Goal: Task Accomplishment & Management: Manage account settings

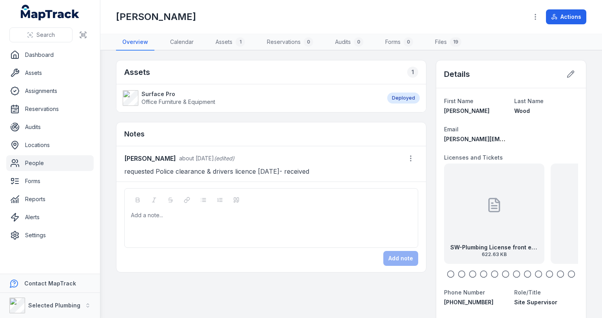
click at [447, 274] on icon "button" at bounding box center [451, 274] width 8 height 8
click at [458, 274] on circle "button" at bounding box center [461, 274] width 7 height 7
click at [469, 274] on icon "button" at bounding box center [473, 274] width 8 height 8
click at [480, 273] on icon "button" at bounding box center [484, 274] width 8 height 8
click at [491, 273] on icon "button" at bounding box center [495, 274] width 8 height 8
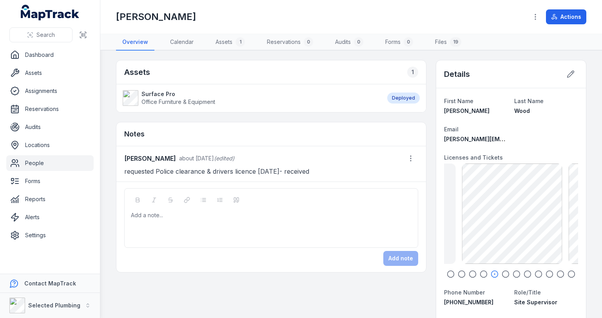
click at [502, 273] on icon "button" at bounding box center [506, 274] width 8 height 8
click at [513, 273] on circle "button" at bounding box center [516, 274] width 7 height 7
click at [523, 272] on icon "button" at bounding box center [527, 274] width 8 height 8
click at [38, 162] on link "People" at bounding box center [49, 163] width 87 height 16
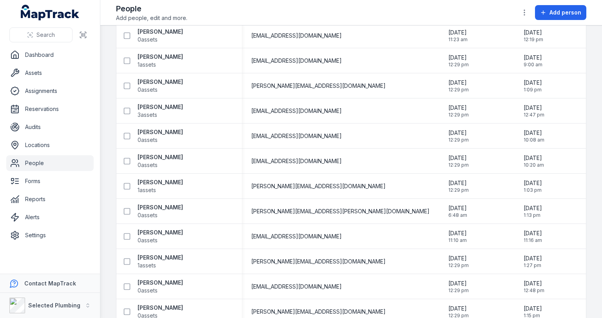
scroll to position [1790, 0]
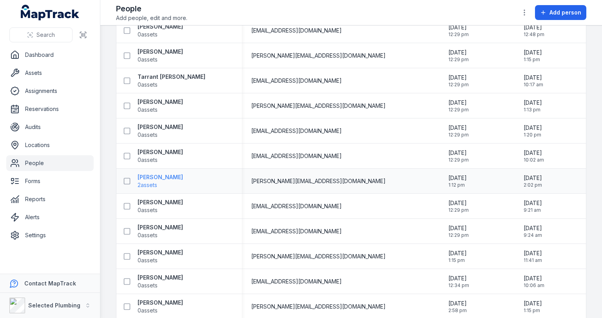
click at [153, 177] on strong "[PERSON_NAME]" at bounding box center [160, 177] width 45 height 8
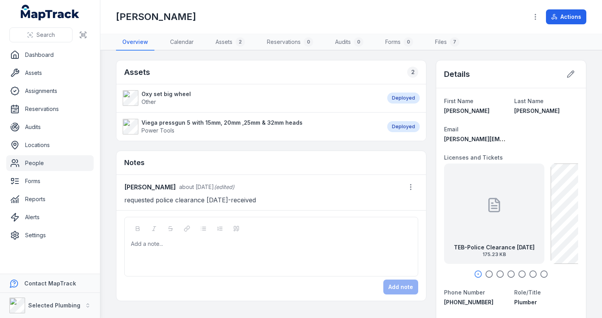
click at [485, 272] on icon "button" at bounding box center [489, 274] width 8 height 8
click at [497, 272] on circle "button" at bounding box center [500, 274] width 7 height 7
click at [507, 271] on icon "button" at bounding box center [511, 274] width 8 height 8
click at [244, 240] on div at bounding box center [271, 244] width 280 height 8
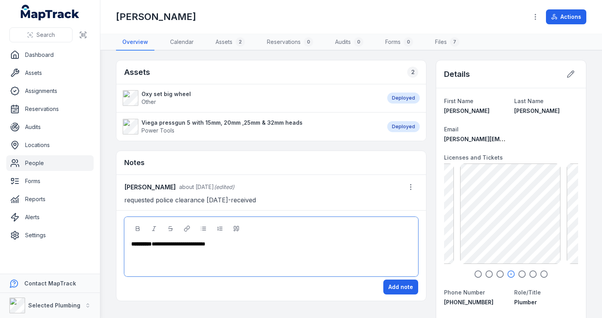
click at [226, 243] on div "**********" at bounding box center [271, 244] width 280 height 8
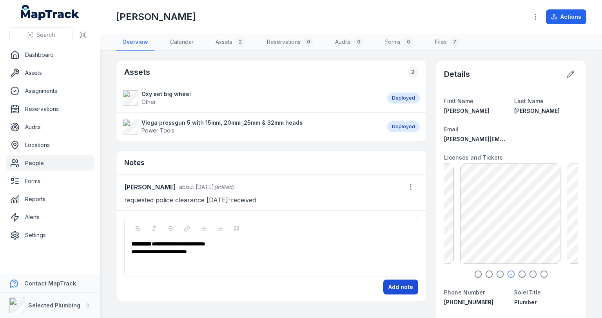
click at [391, 283] on button "Add note" at bounding box center [400, 286] width 35 height 15
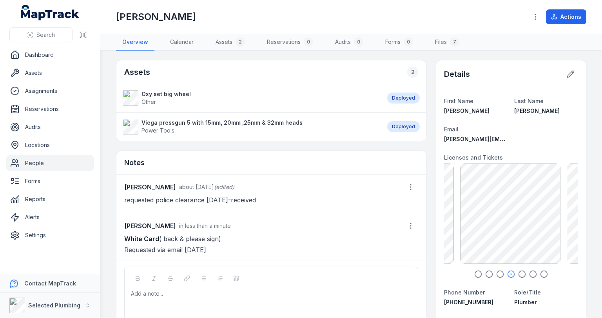
click at [38, 168] on link "People" at bounding box center [49, 163] width 87 height 16
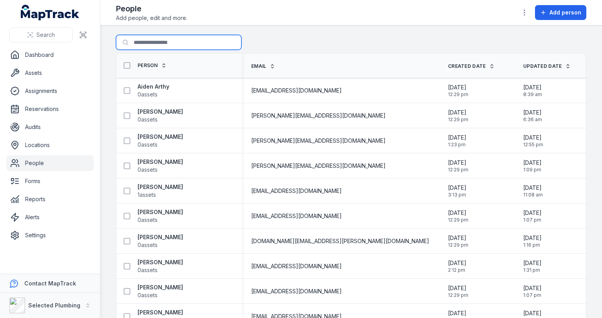
click at [168, 41] on input "Search for people" at bounding box center [178, 42] width 125 height 15
click at [43, 166] on link "People" at bounding box center [49, 163] width 87 height 16
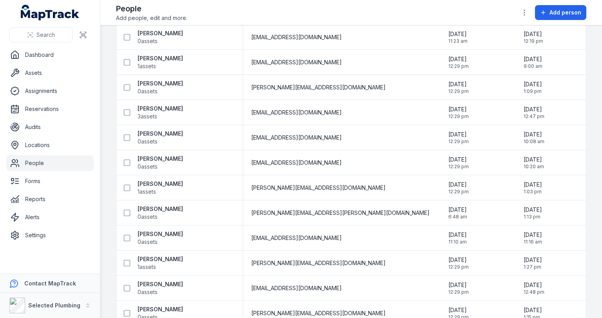
scroll to position [1789, 0]
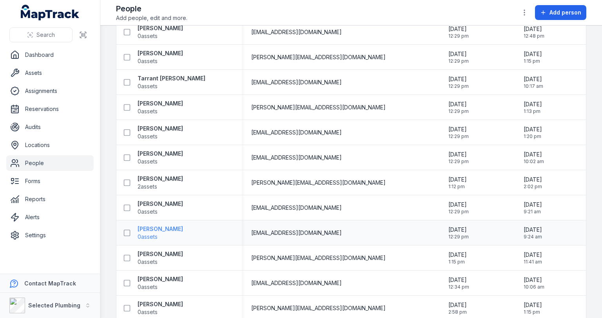
click at [176, 227] on strong "[PERSON_NAME]" at bounding box center [160, 229] width 45 height 8
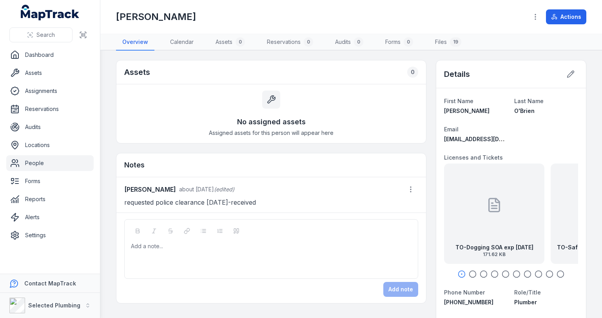
click at [469, 271] on icon "button" at bounding box center [473, 274] width 8 height 8
click at [480, 272] on icon "button" at bounding box center [484, 274] width 8 height 8
click at [491, 272] on icon "button" at bounding box center [495, 274] width 8 height 8
click at [502, 272] on icon "button" at bounding box center [506, 274] width 8 height 8
click at [513, 272] on icon "button" at bounding box center [517, 274] width 8 height 8
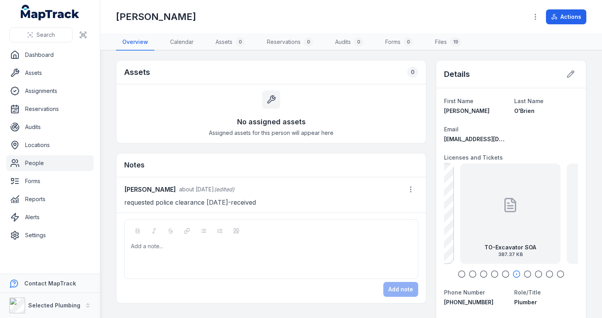
click at [523, 272] on icon "button" at bounding box center [527, 274] width 8 height 8
click at [539, 272] on div at bounding box center [511, 274] width 134 height 8
click at [534, 273] on icon "button" at bounding box center [538, 274] width 8 height 8
click at [545, 272] on icon "button" at bounding box center [549, 274] width 8 height 8
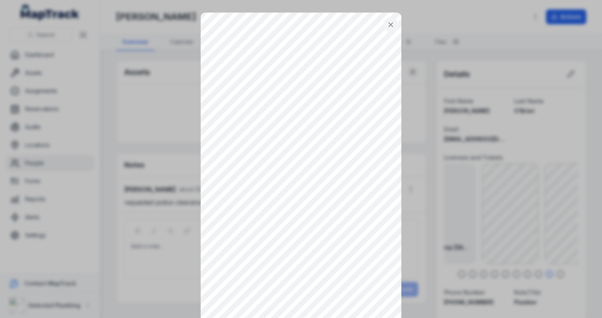
click at [390, 25] on icon at bounding box center [391, 25] width 8 height 8
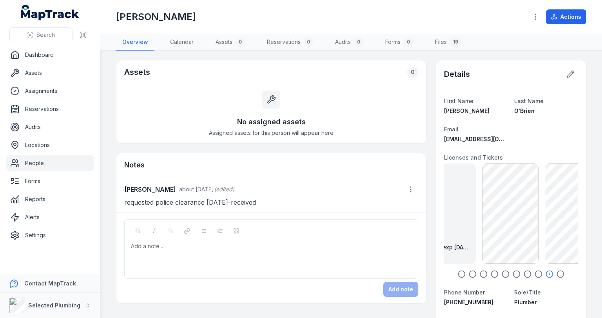
click at [201, 259] on div "Add a note..." at bounding box center [271, 257] width 281 height 31
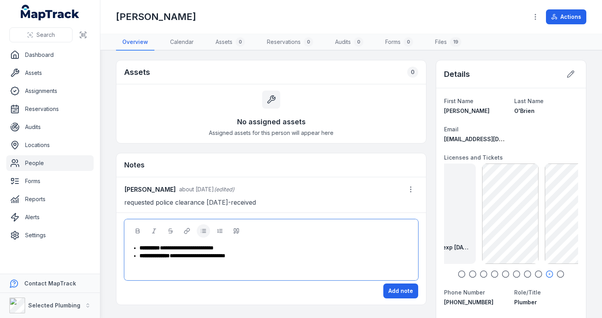
click at [225, 255] on span "**********" at bounding box center [198, 255] width 56 height 5
click at [404, 292] on button "Add note" at bounding box center [400, 290] width 35 height 15
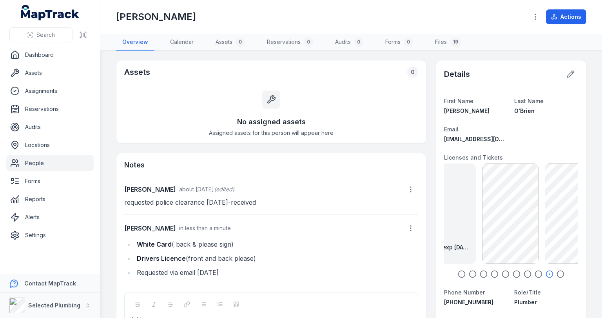
click at [27, 161] on link "People" at bounding box center [49, 163] width 87 height 16
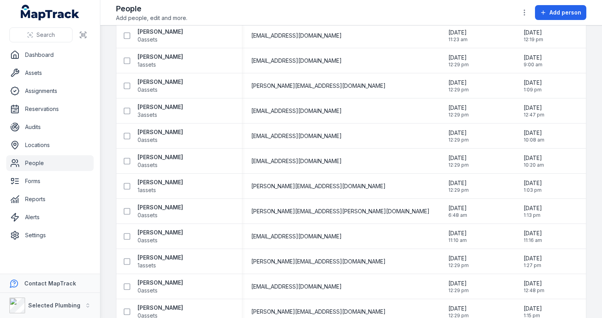
scroll to position [1790, 0]
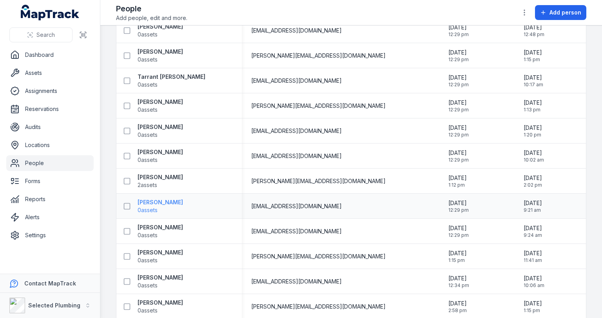
click at [149, 203] on strong "[PERSON_NAME]" at bounding box center [160, 202] width 45 height 8
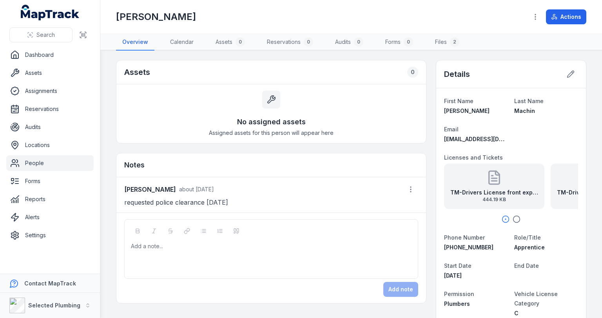
click at [500, 176] on div "TM-Drivers License front exp [DATE] 444.19 KB" at bounding box center [494, 185] width 100 height 45
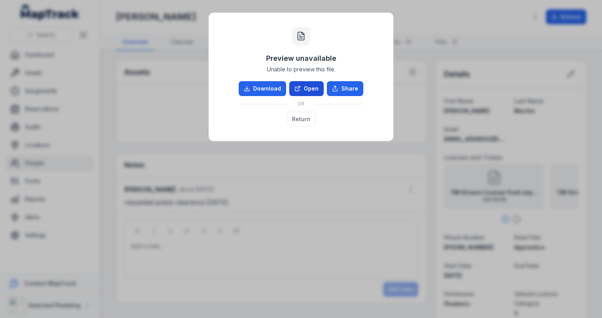
click at [309, 91] on link "Open" at bounding box center [306, 88] width 34 height 15
click at [303, 118] on button "Return" at bounding box center [301, 119] width 29 height 15
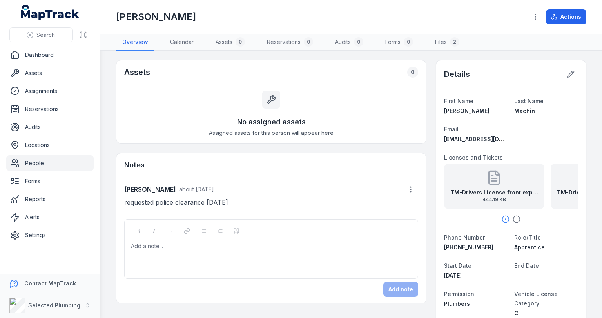
click at [513, 218] on icon "button" at bounding box center [517, 219] width 8 height 8
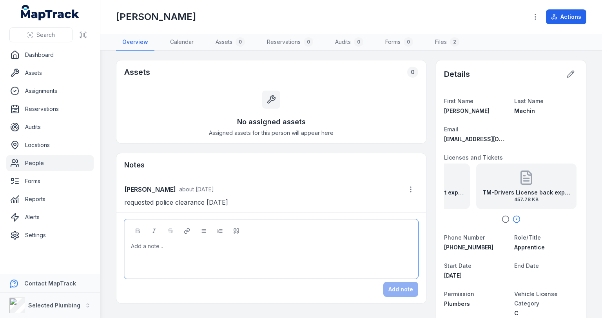
click at [181, 245] on div at bounding box center [271, 246] width 280 height 8
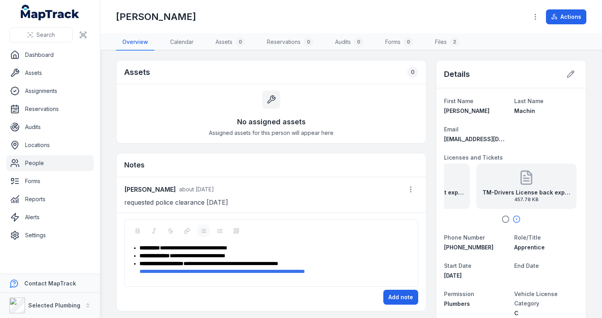
click at [359, 270] on div "**********" at bounding box center [275, 267] width 272 height 16
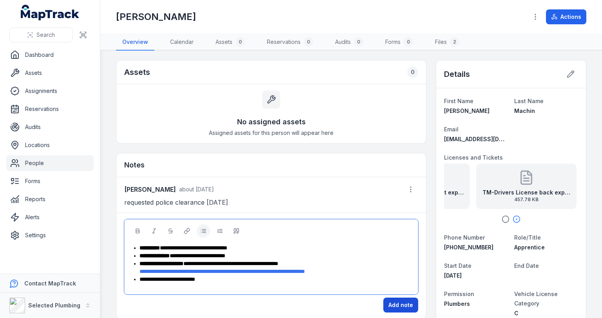
click at [404, 301] on button "Add note" at bounding box center [400, 304] width 35 height 15
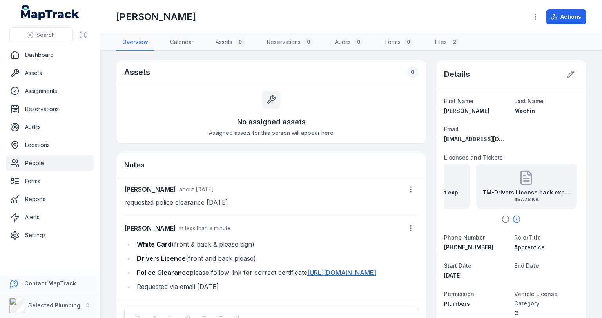
click at [33, 162] on link "People" at bounding box center [49, 163] width 87 height 16
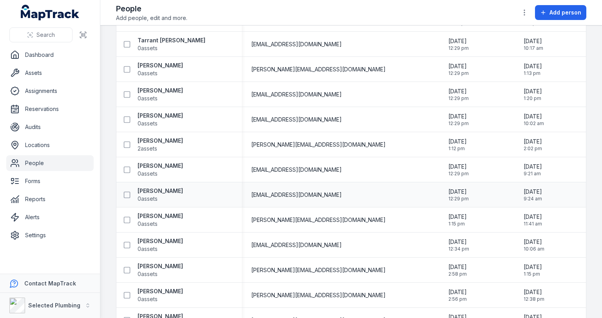
scroll to position [1838, 0]
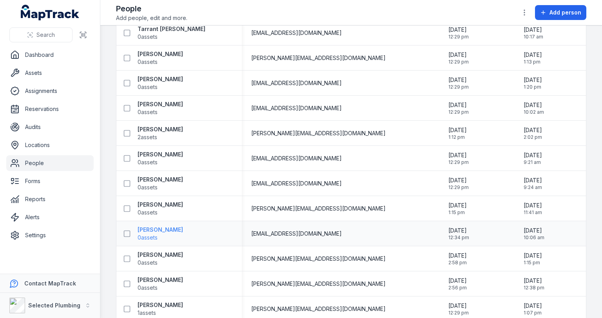
click at [163, 227] on strong "[PERSON_NAME]" at bounding box center [160, 230] width 45 height 8
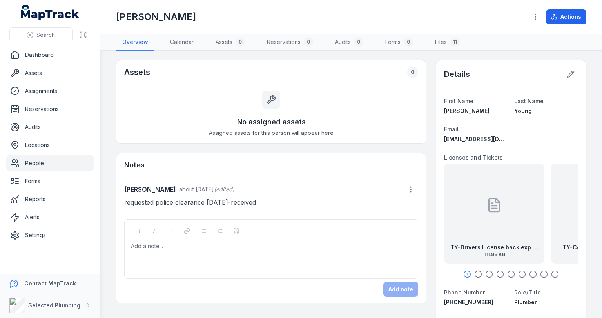
click at [474, 273] on icon "button" at bounding box center [478, 274] width 8 height 8
click at [485, 273] on icon "button" at bounding box center [489, 274] width 8 height 8
click at [499, 274] on circle "button" at bounding box center [500, 274] width 7 height 7
click at [511, 245] on strong "TY-Drivers License front exp [DATE]" at bounding box center [510, 247] width 88 height 8
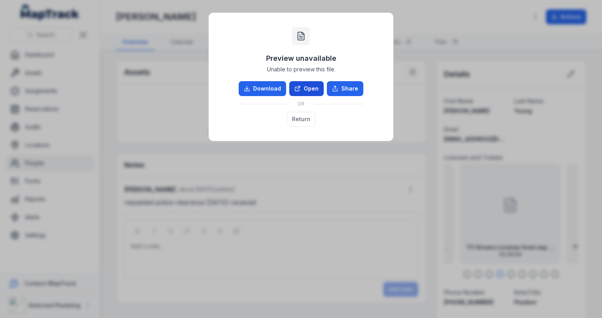
click at [299, 87] on icon at bounding box center [298, 87] width 3 height 3
click at [301, 118] on button "Return" at bounding box center [301, 119] width 29 height 15
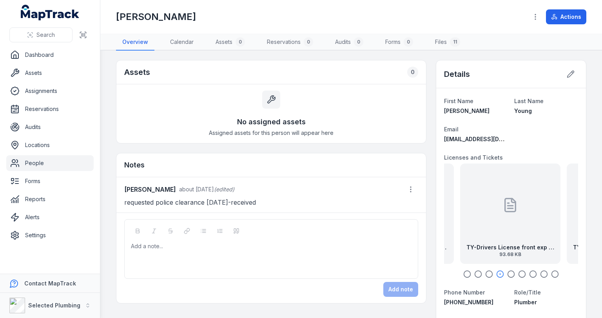
click at [35, 164] on link "People" at bounding box center [49, 163] width 87 height 16
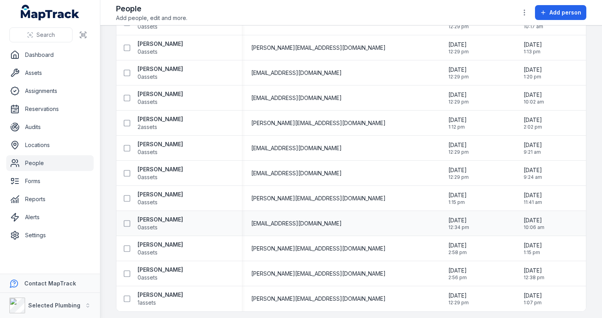
scroll to position [1851, 0]
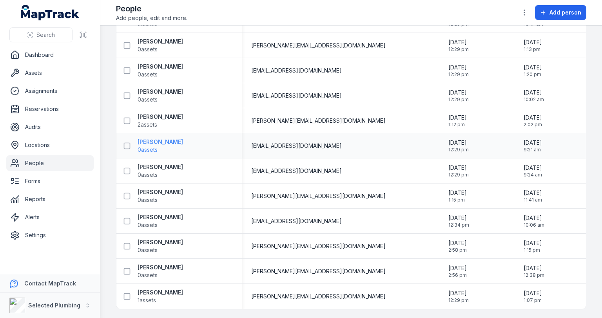
click at [165, 139] on strong "[PERSON_NAME]" at bounding box center [160, 142] width 45 height 8
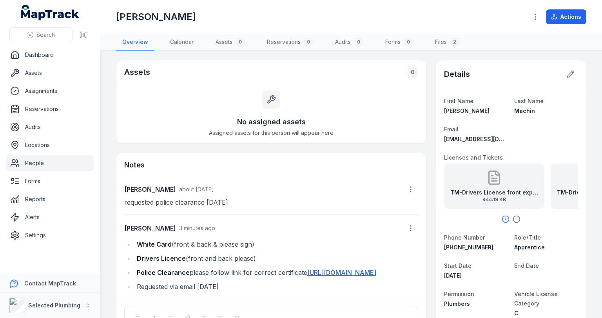
click at [31, 160] on link "People" at bounding box center [49, 163] width 87 height 16
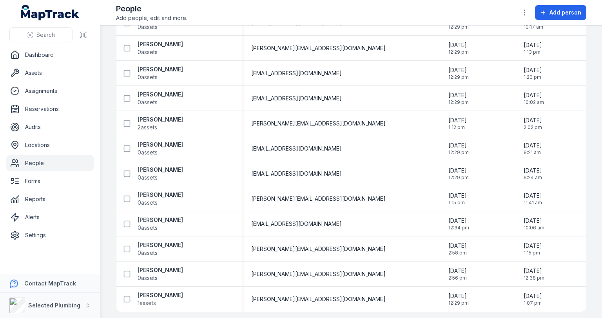
scroll to position [1851, 0]
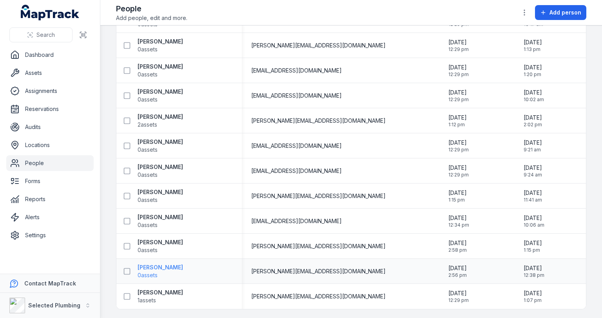
click at [154, 267] on strong "[PERSON_NAME]" at bounding box center [160, 267] width 45 height 8
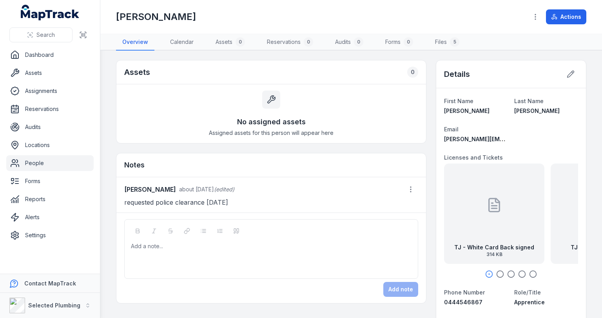
click at [496, 273] on icon "button" at bounding box center [500, 274] width 8 height 8
click at [507, 271] on icon "button" at bounding box center [511, 274] width 8 height 8
click at [518, 272] on icon "button" at bounding box center [522, 274] width 8 height 8
click at [529, 273] on icon "button" at bounding box center [533, 274] width 8 height 8
click at [507, 271] on icon "button" at bounding box center [511, 274] width 8 height 8
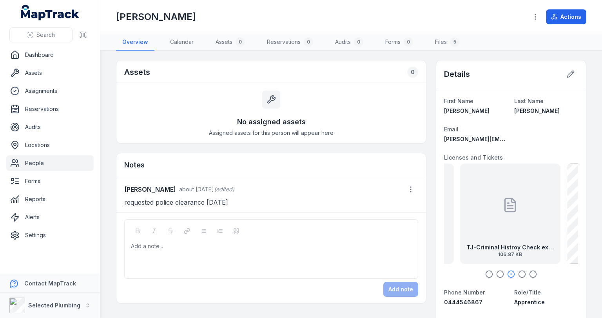
click at [514, 212] on div at bounding box center [510, 205] width 16 height 71
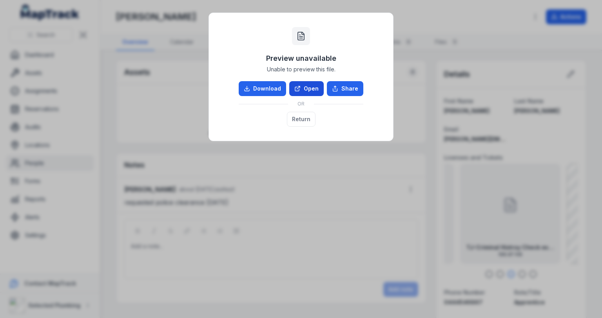
click at [315, 81] on link "Open" at bounding box center [306, 88] width 34 height 15
click at [301, 117] on button "Return" at bounding box center [301, 119] width 29 height 15
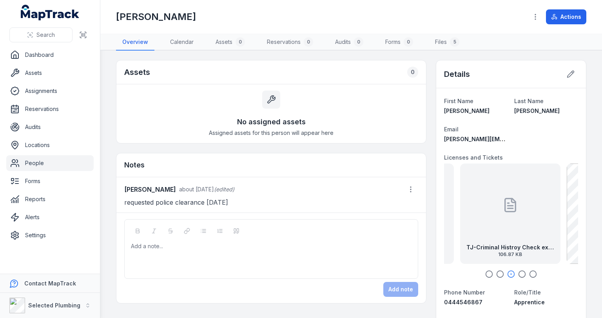
click at [22, 155] on link "People" at bounding box center [49, 163] width 87 height 16
click at [30, 159] on link "People" at bounding box center [49, 163] width 87 height 16
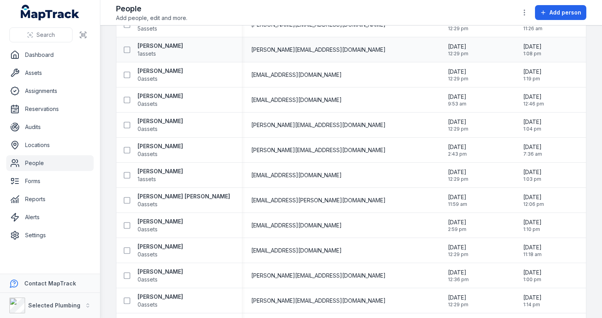
scroll to position [313, 0]
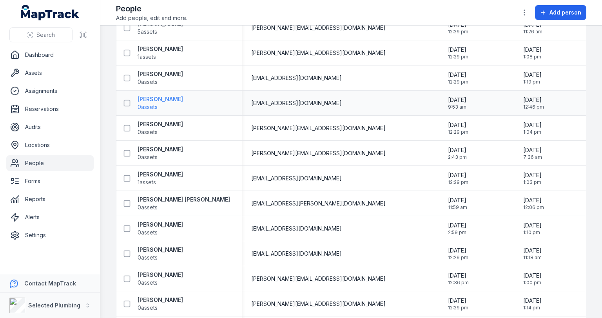
click at [170, 98] on strong "[PERSON_NAME]" at bounding box center [160, 99] width 45 height 8
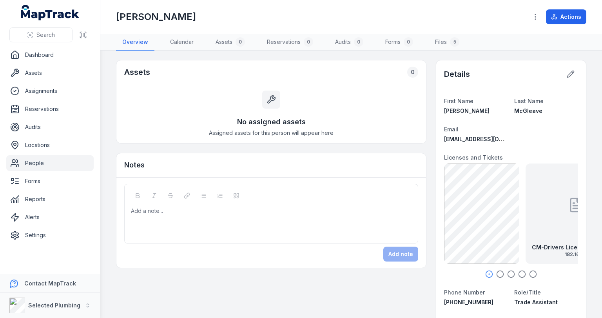
click at [496, 273] on icon "button" at bounding box center [500, 274] width 8 height 8
click at [507, 274] on icon "button" at bounding box center [511, 274] width 8 height 8
click at [519, 275] on icon "button" at bounding box center [522, 274] width 8 height 8
click at [529, 274] on icon "button" at bounding box center [533, 274] width 8 height 8
click at [518, 273] on icon "button" at bounding box center [522, 274] width 8 height 8
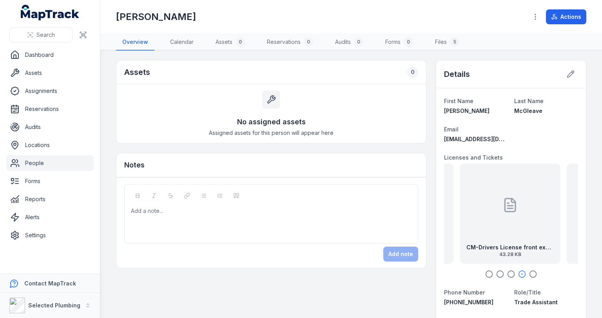
click at [502, 240] on div "CM-Drivers License front exp [DATE] 43.28 KB" at bounding box center [510, 213] width 100 height 100
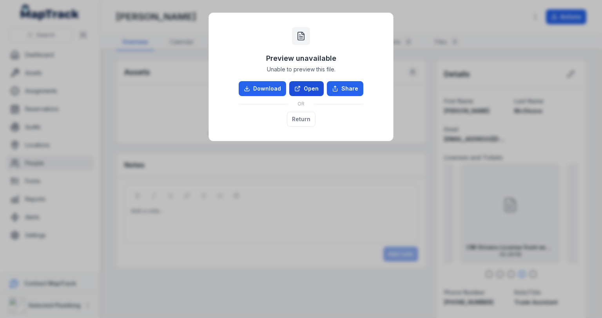
click at [306, 86] on link "Open" at bounding box center [306, 88] width 34 height 15
click at [303, 121] on button "Return" at bounding box center [301, 119] width 29 height 15
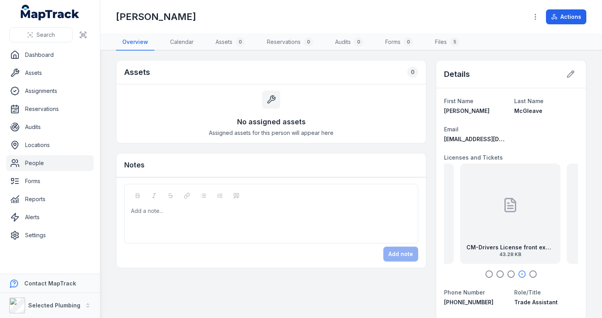
click at [507, 274] on icon "button" at bounding box center [511, 274] width 8 height 8
click at [498, 273] on icon "button" at bounding box center [500, 274] width 8 height 8
click at [485, 271] on icon "button" at bounding box center [489, 274] width 8 height 8
click at [496, 273] on icon "button" at bounding box center [500, 274] width 8 height 8
click at [507, 272] on icon "button" at bounding box center [511, 274] width 8 height 8
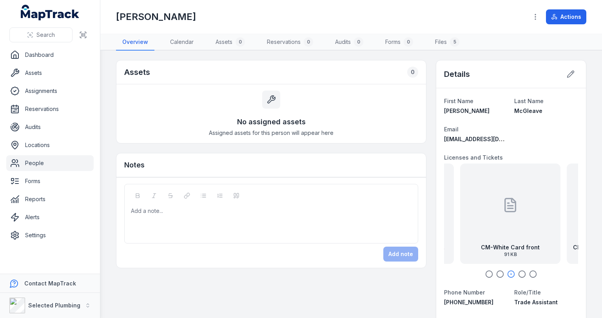
click at [518, 274] on icon "button" at bounding box center [522, 274] width 8 height 8
click at [496, 272] on icon "button" at bounding box center [500, 274] width 8 height 8
click at [518, 271] on icon "button" at bounding box center [522, 274] width 8 height 8
click at [33, 163] on link "People" at bounding box center [49, 163] width 87 height 16
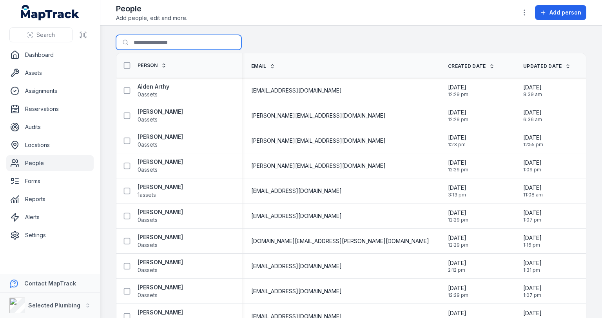
click at [152, 43] on input "Search for people" at bounding box center [178, 42] width 125 height 15
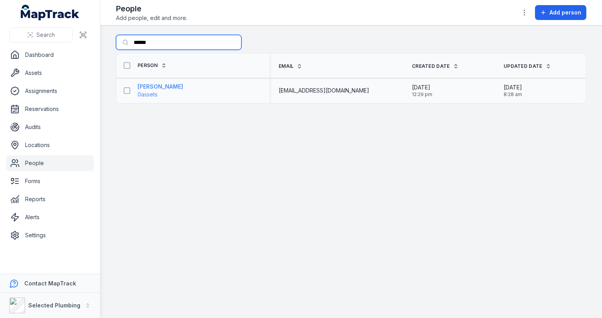
type input "******"
click at [153, 88] on strong "[PERSON_NAME]" at bounding box center [160, 87] width 45 height 8
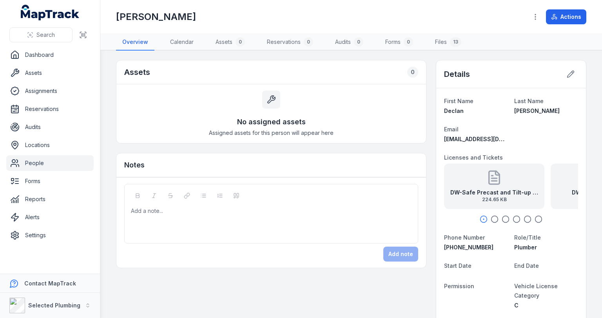
click at [491, 220] on icon "button" at bounding box center [495, 219] width 8 height 8
click at [502, 218] on icon "button" at bounding box center [506, 219] width 8 height 8
click at [513, 217] on icon "button" at bounding box center [517, 219] width 8 height 8
click at [525, 216] on icon "button" at bounding box center [527, 219] width 8 height 8
click at [534, 216] on icon "button" at bounding box center [538, 219] width 8 height 8
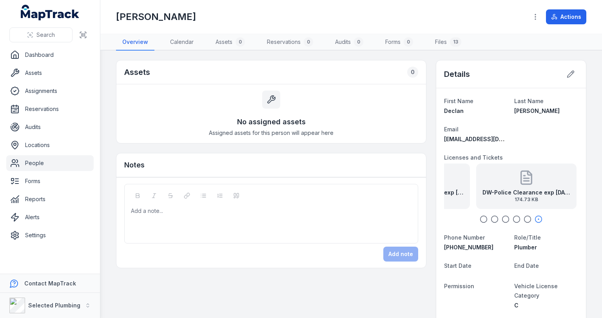
click at [210, 213] on div "Add a note..." at bounding box center [271, 222] width 281 height 31
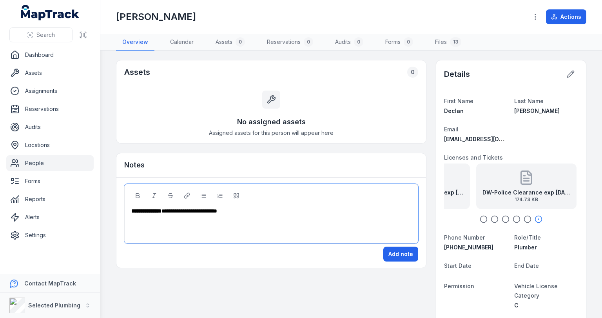
click at [248, 209] on div "**********" at bounding box center [271, 211] width 280 height 8
click at [394, 254] on button "Add note" at bounding box center [400, 253] width 35 height 15
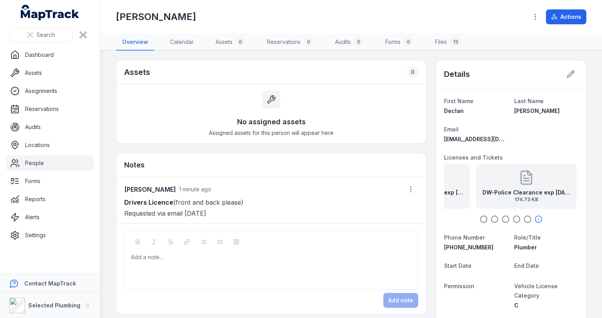
click at [30, 160] on link "People" at bounding box center [49, 163] width 87 height 16
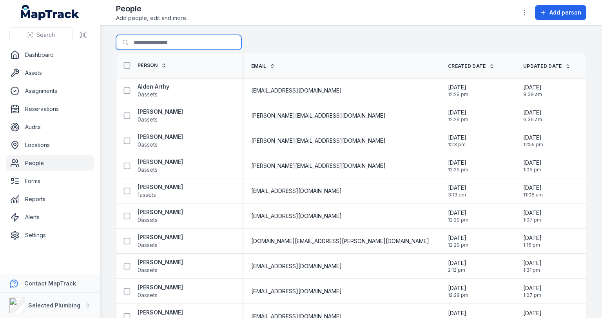
click at [160, 44] on input "Search for people" at bounding box center [178, 42] width 125 height 15
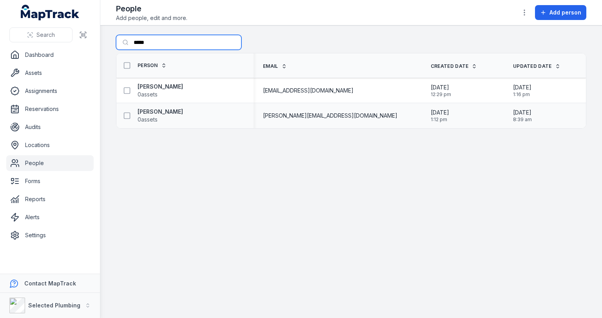
type input "*****"
drag, startPoint x: 163, startPoint y: 106, endPoint x: 163, endPoint y: 110, distance: 4.3
click at [163, 108] on div "[PERSON_NAME] 0 assets" at bounding box center [184, 116] width 137 height 22
click at [163, 110] on strong "[PERSON_NAME]" at bounding box center [160, 112] width 45 height 8
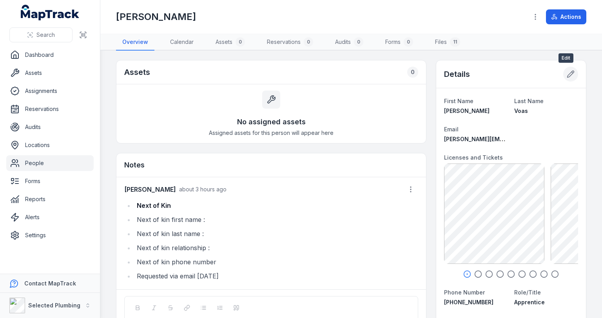
click at [567, 73] on icon at bounding box center [571, 74] width 8 height 8
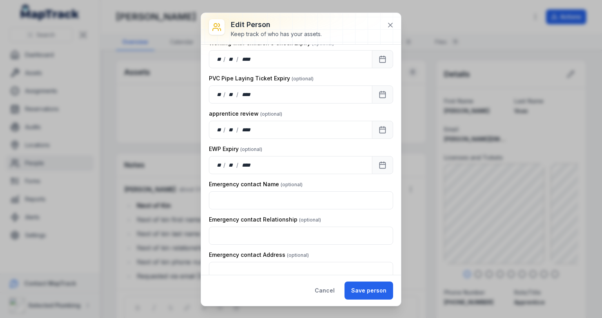
scroll to position [846, 0]
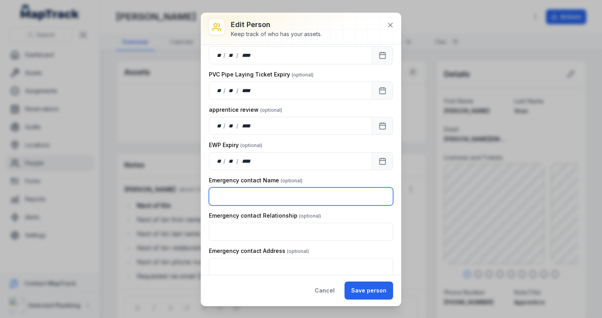
click at [265, 193] on input "text" at bounding box center [301, 196] width 184 height 18
click at [224, 190] on input "**********" at bounding box center [301, 196] width 184 height 18
type input "**********"
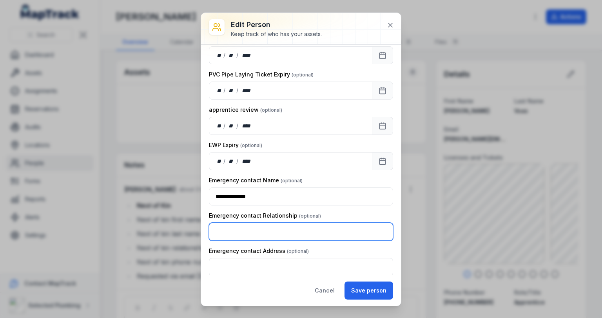
click at [231, 226] on input "text" at bounding box center [301, 232] width 184 height 18
type input "*******"
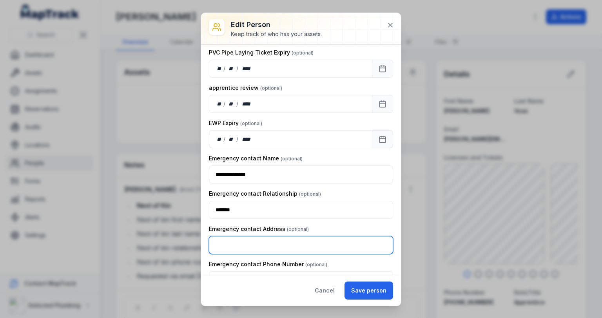
scroll to position [878, 0]
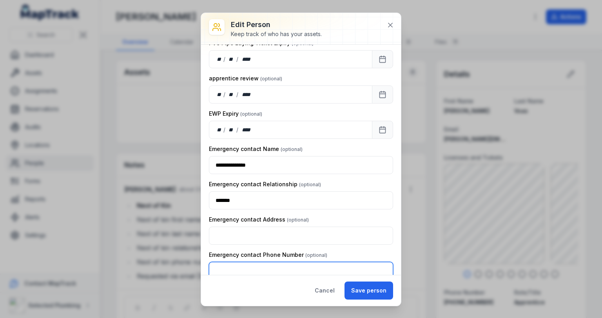
click at [243, 262] on input "text" at bounding box center [301, 271] width 184 height 18
type input "**********"
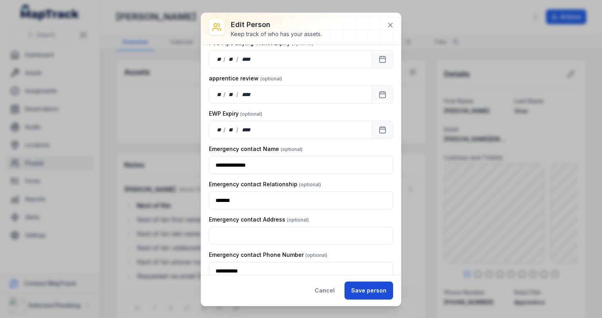
click at [365, 290] on button "Save person" at bounding box center [368, 290] width 49 height 18
